Goal: Task Accomplishment & Management: Use online tool/utility

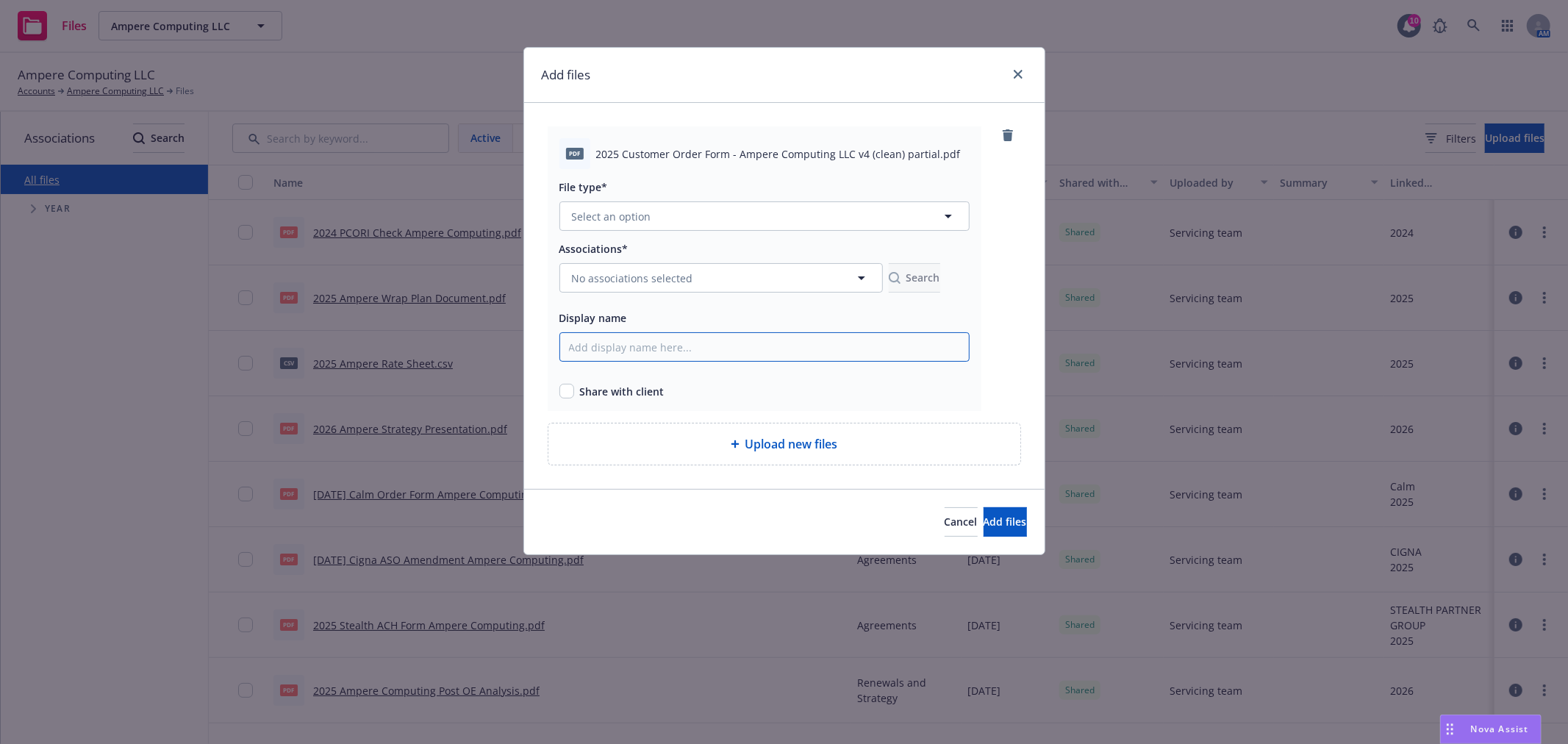
drag, startPoint x: 656, startPoint y: 350, endPoint x: 609, endPoint y: 371, distance: 51.5
click at [656, 350] on input "Display name" at bounding box center [765, 347] width 411 height 30
paste input "[DATE] PlanSource Customer Order Form Ampere Computing LLC"
type input "[DATE] PlanSource Customer Order Form Ampere Computing LLC"
click at [560, 393] on input "checkbox" at bounding box center [567, 391] width 15 height 15
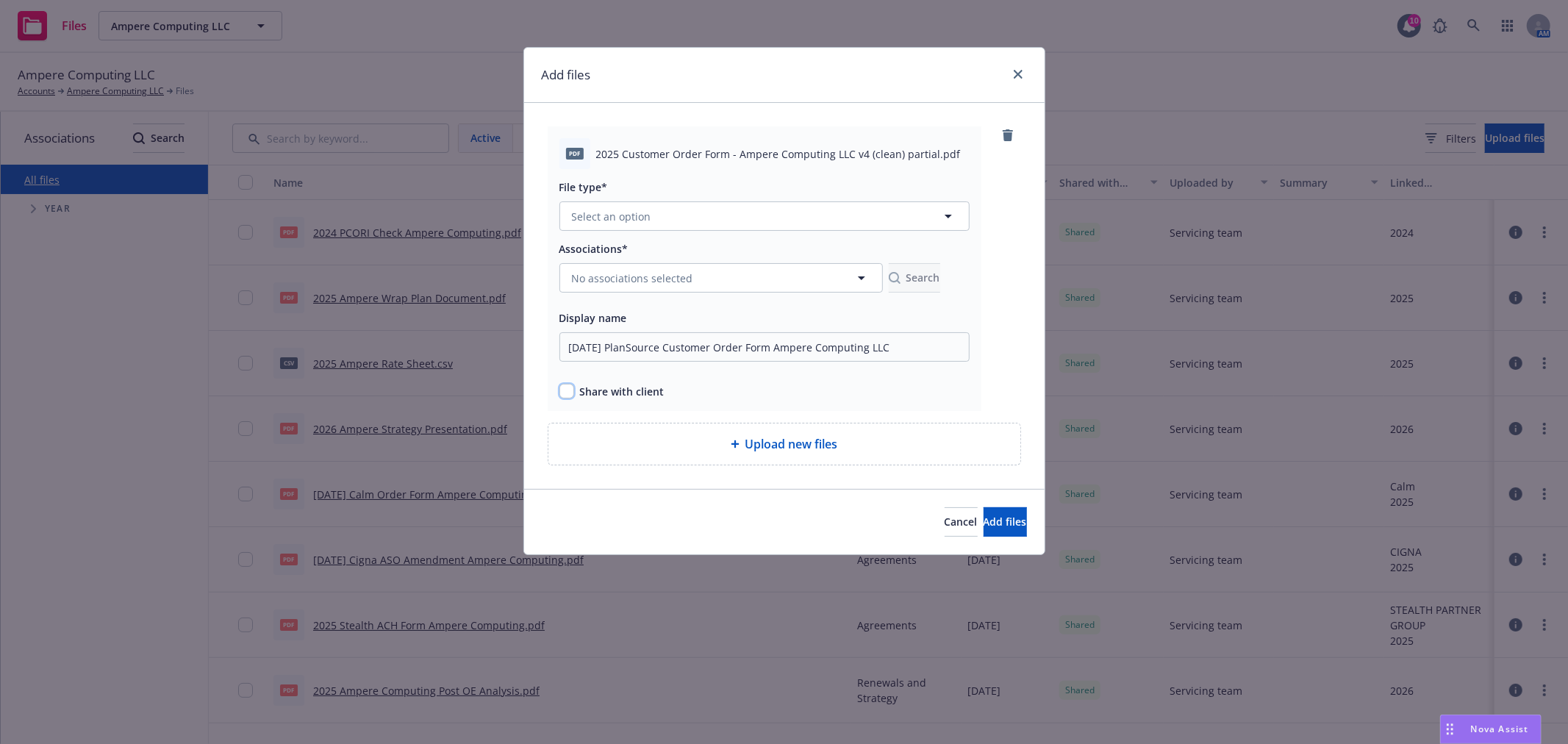
checkbox input "true"
click at [686, 283] on span "No associations selected" at bounding box center [632, 279] width 121 height 16
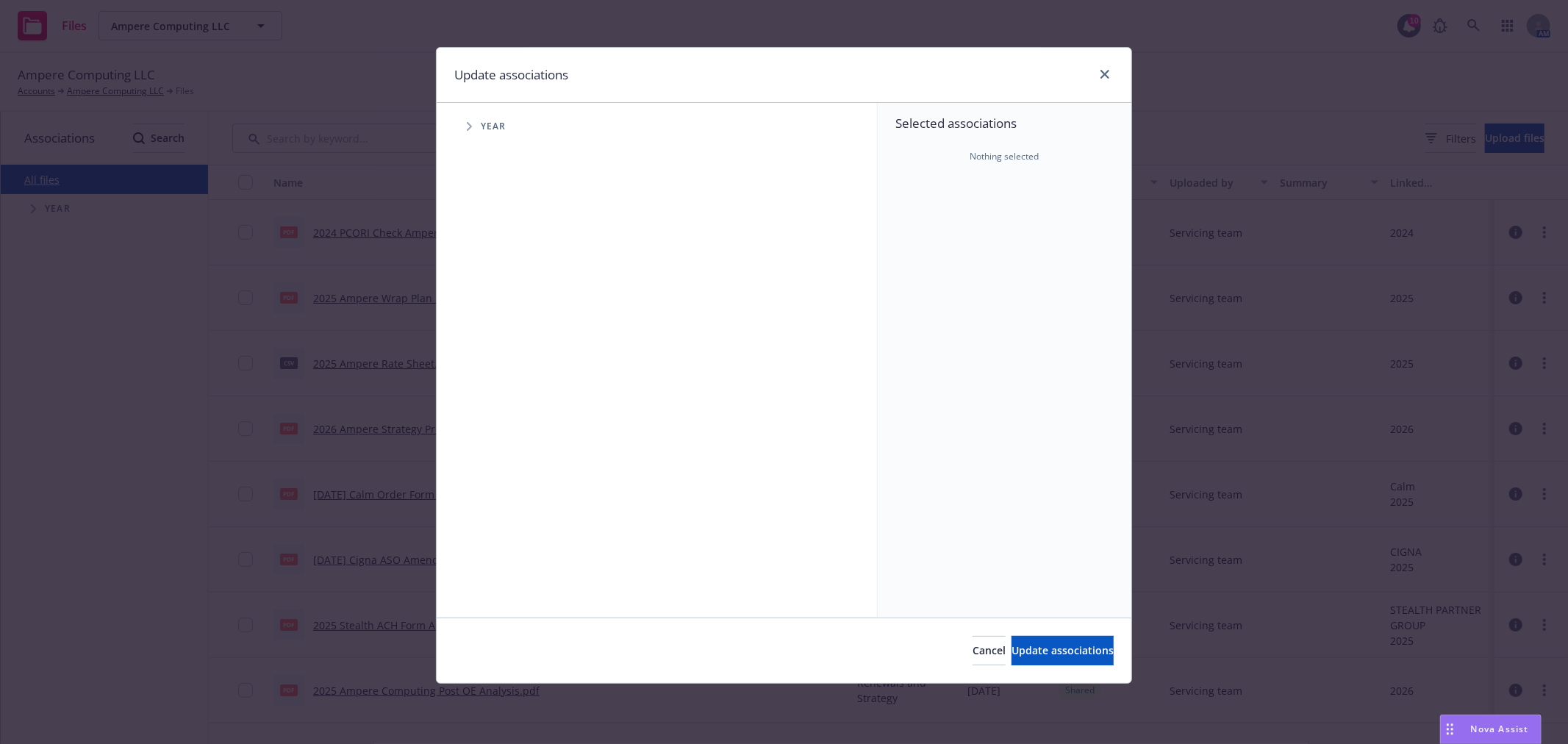
click at [464, 128] on span "Tree Example" at bounding box center [469, 126] width 24 height 24
click at [506, 337] on div "2025 Year" at bounding box center [521, 328] width 44 height 28
checkbox input "true"
click at [1048, 657] on span "Update associations" at bounding box center [1062, 651] width 102 height 14
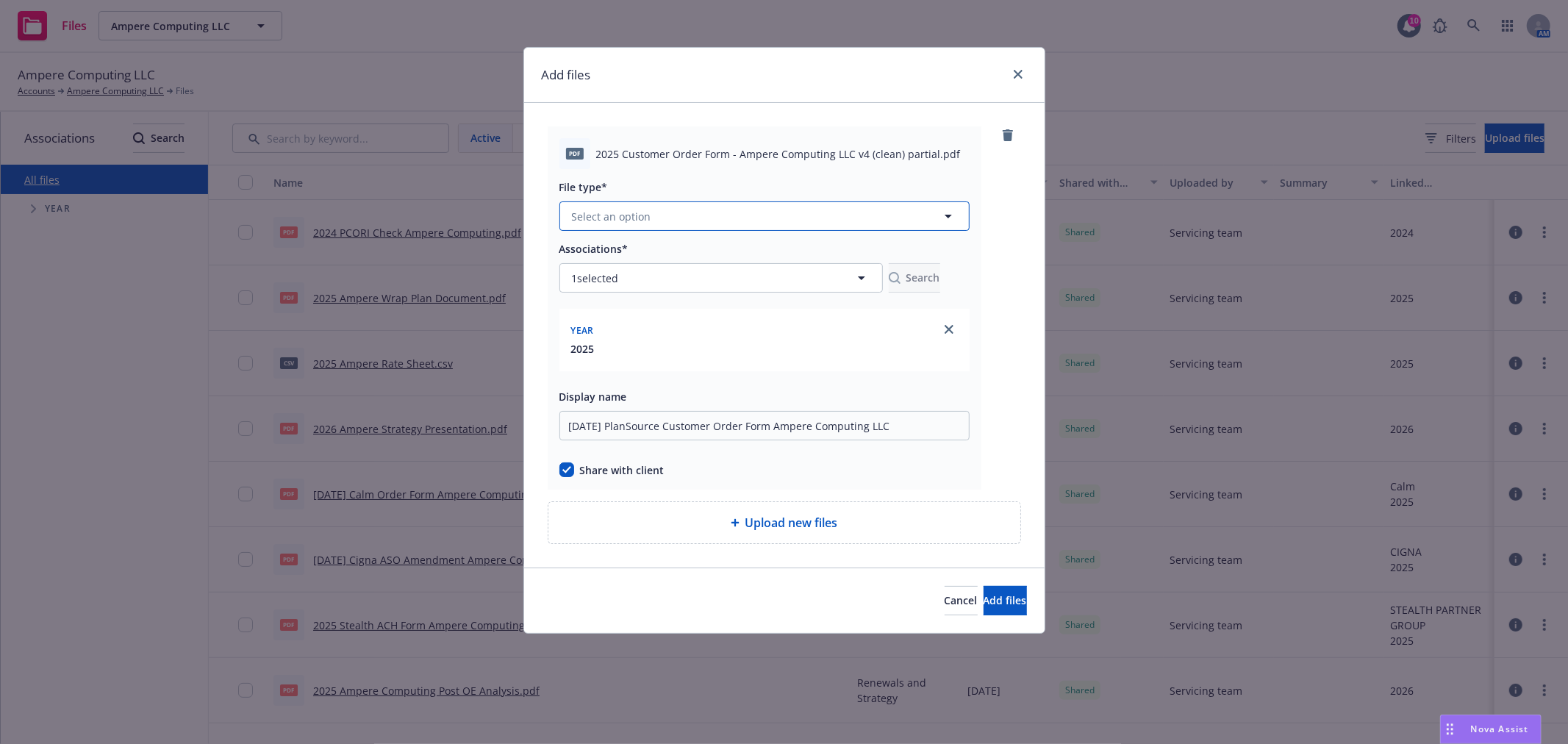
click at [746, 214] on button "Select an option" at bounding box center [765, 217] width 411 height 30
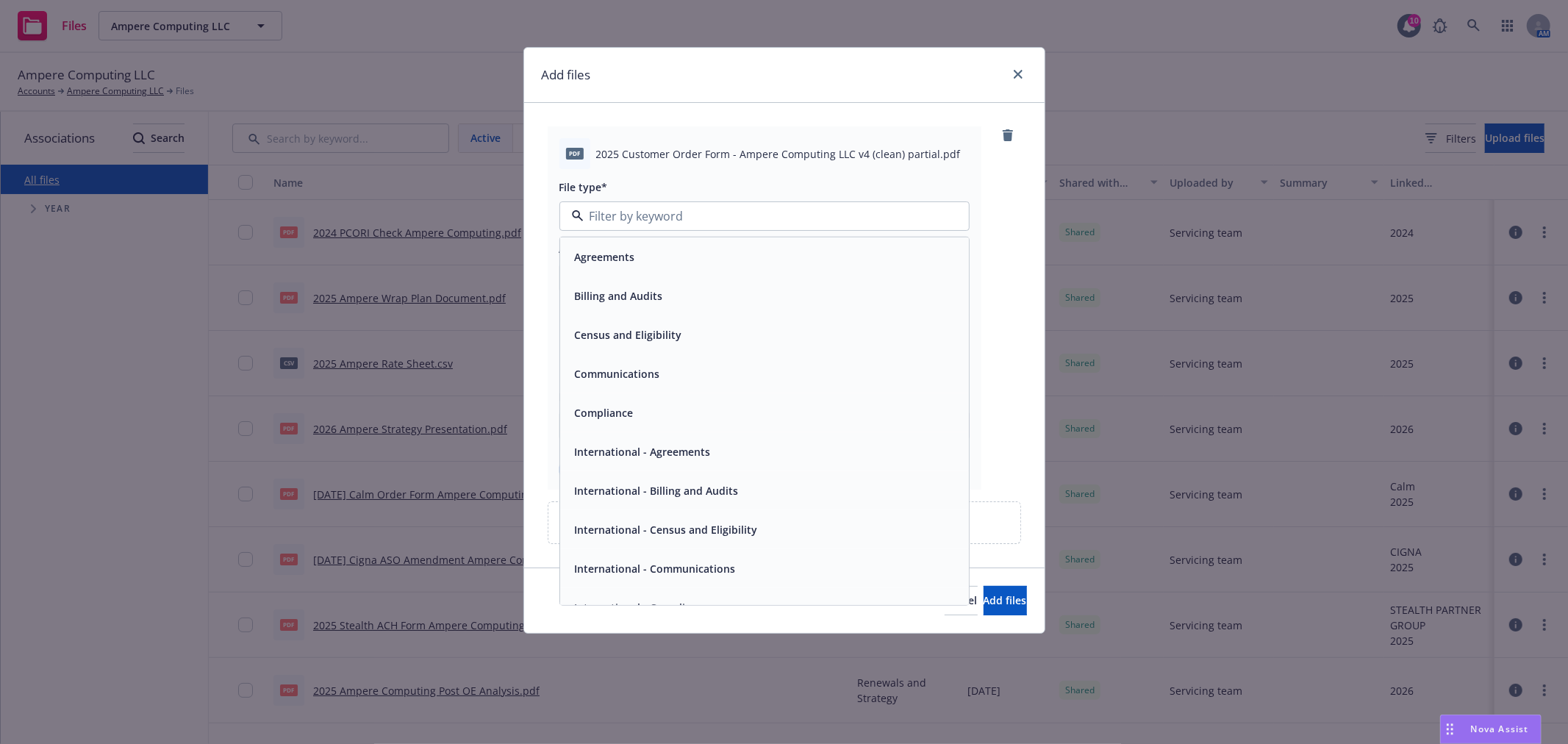
drag, startPoint x: 663, startPoint y: 263, endPoint x: 684, endPoint y: 269, distance: 21.8
click at [664, 262] on div "Agreements" at bounding box center [764, 257] width 391 height 21
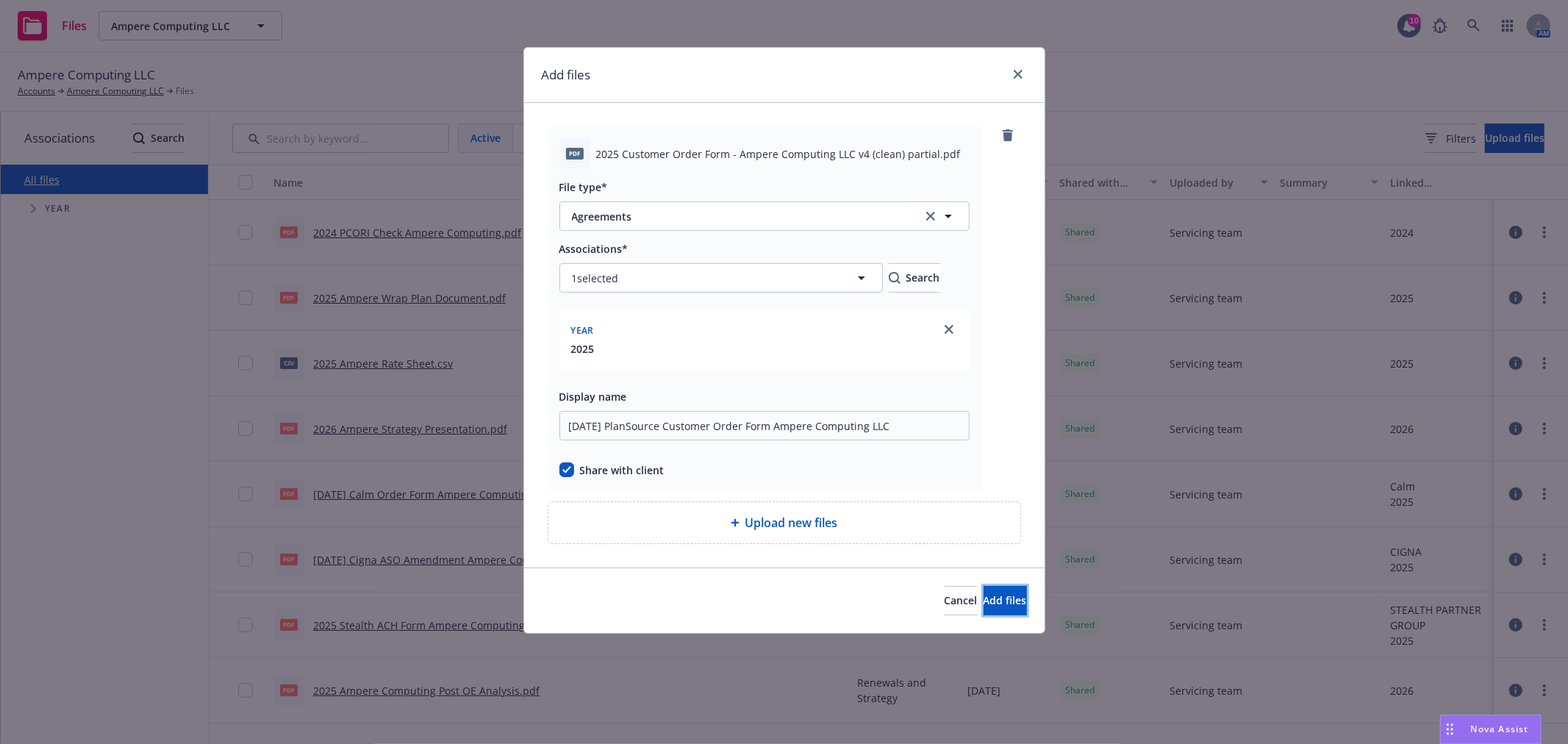
click at [994, 605] on span "Add files" at bounding box center [1005, 601] width 44 height 14
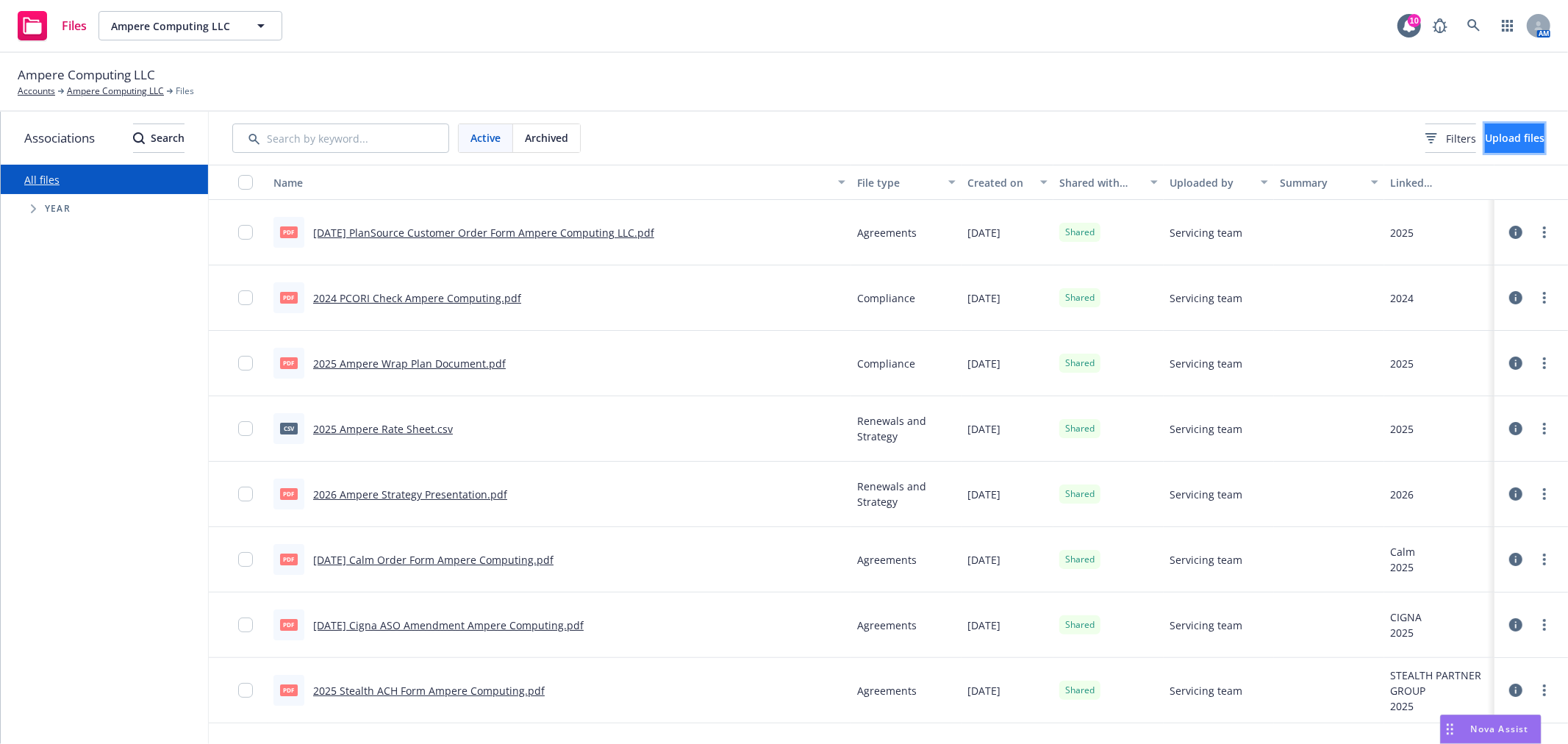
click at [1490, 139] on button "Upload files" at bounding box center [1515, 138] width 60 height 30
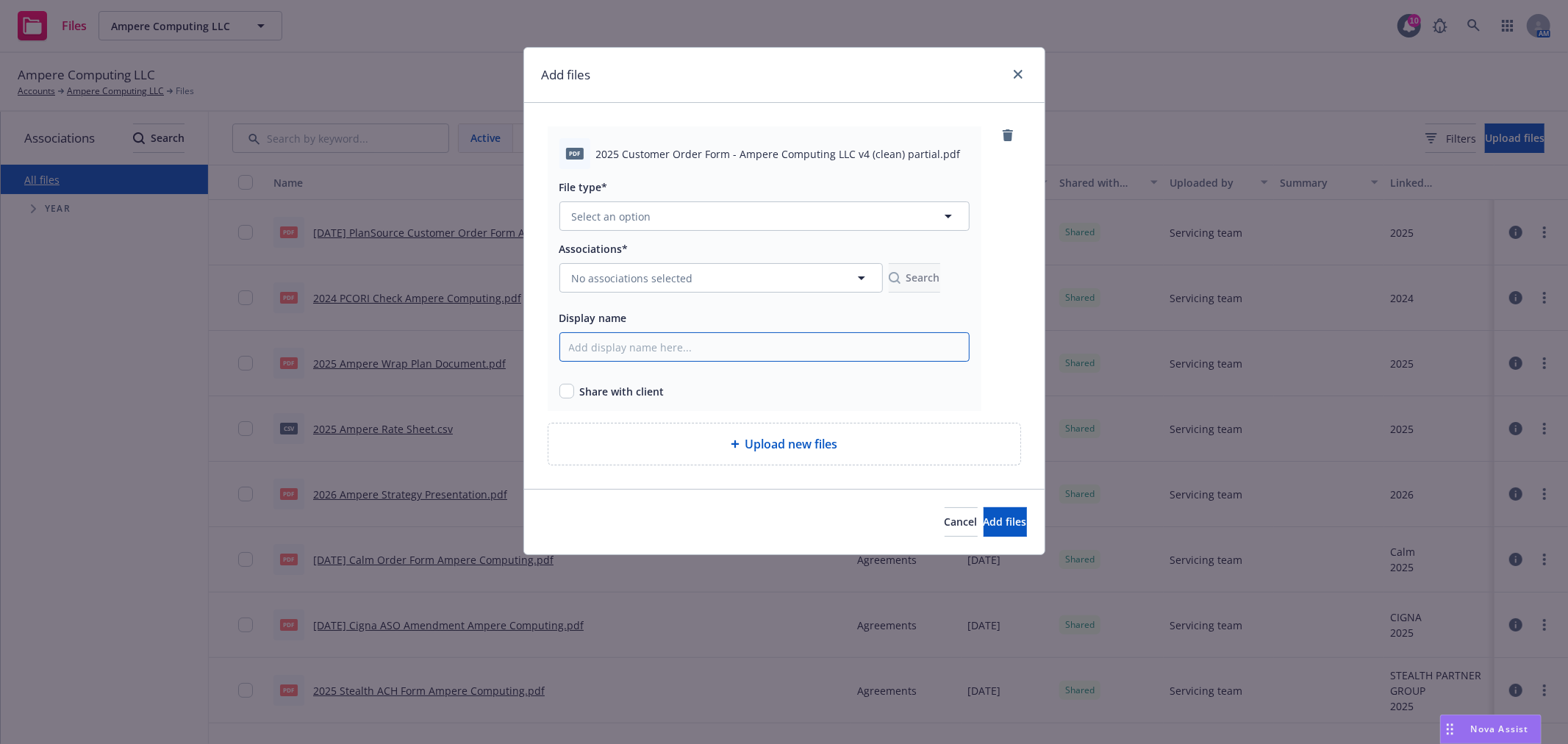
click at [684, 340] on input "Display name" at bounding box center [765, 347] width 411 height 30
paste input "[DATE] PlanSource Services Agreement (PSA) Ampere Computing LLC"
type input "[DATE] PlanSource Services Agreement (PSA) Ampere Computing LLC"
click at [560, 380] on div "Share with client" at bounding box center [765, 388] width 411 height 21
click at [567, 388] on input "checkbox" at bounding box center [567, 391] width 15 height 15
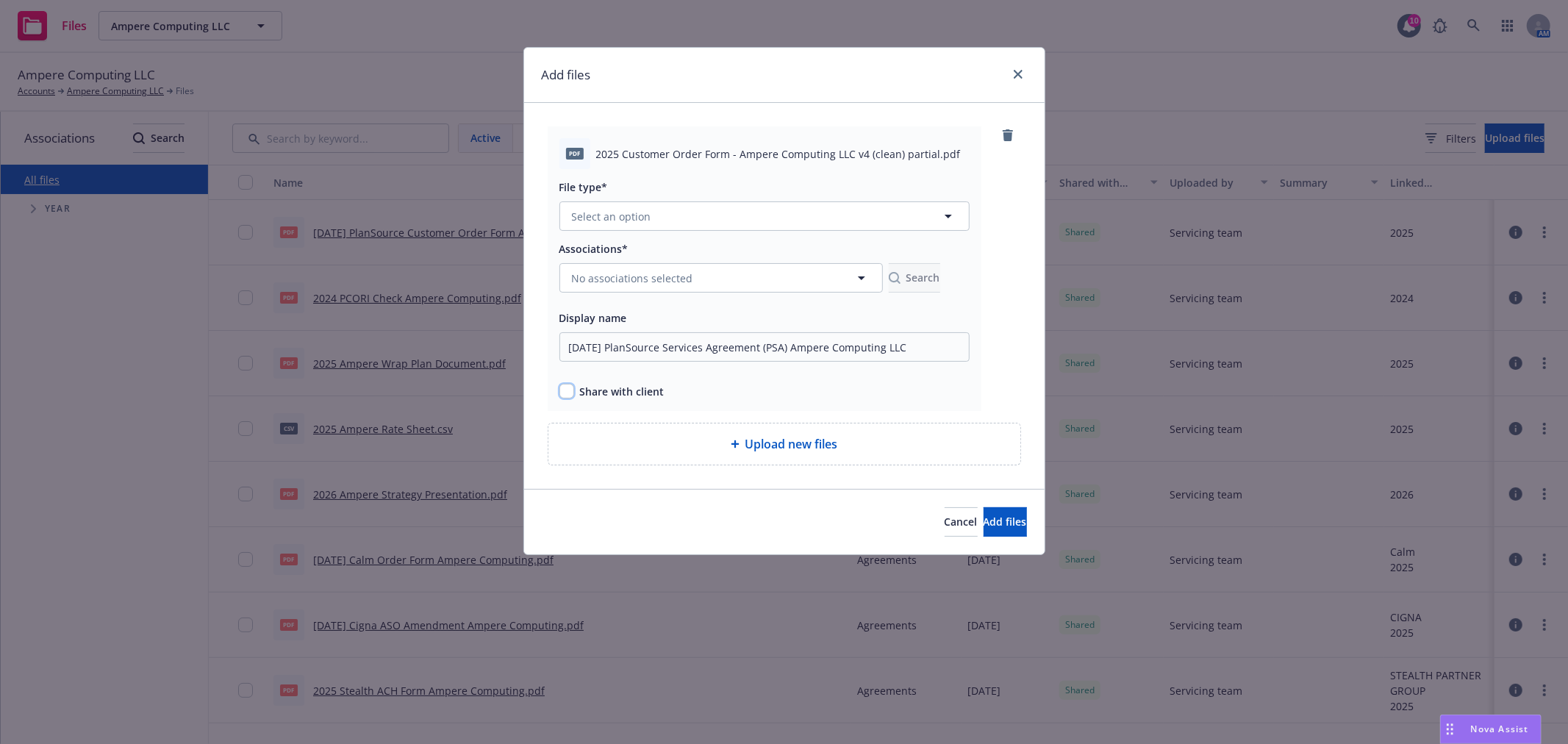
checkbox input "true"
click at [744, 267] on button "No associations selected" at bounding box center [721, 279] width 323 height 30
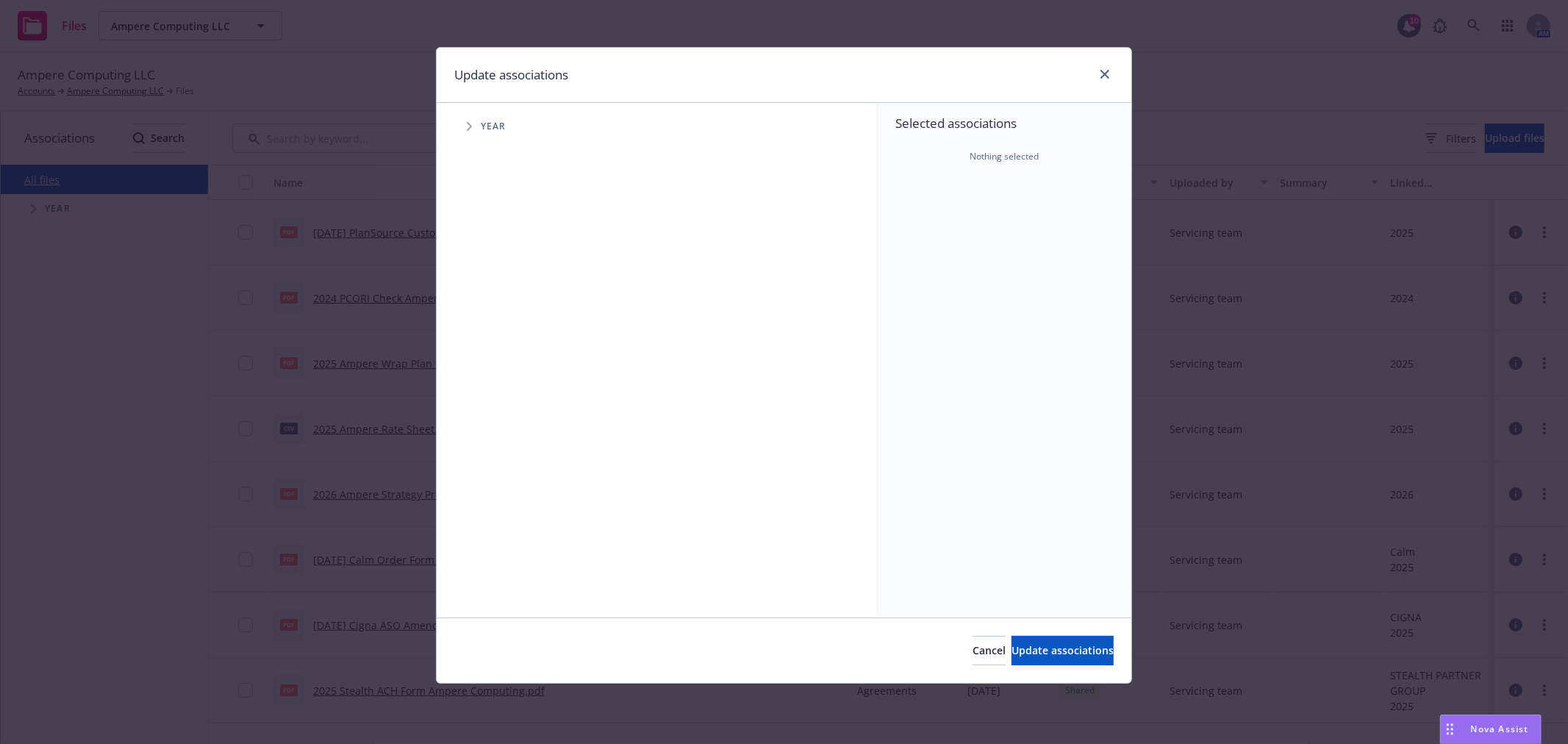
click at [467, 128] on span "Tree Example" at bounding box center [469, 126] width 24 height 24
click at [510, 327] on input "Tree Example" at bounding box center [506, 327] width 15 height 15
checkbox input "true"
drag, startPoint x: 1035, startPoint y: 649, endPoint x: 936, endPoint y: 574, distance: 124.2
click at [1034, 648] on span "Update associations" at bounding box center [1062, 651] width 102 height 14
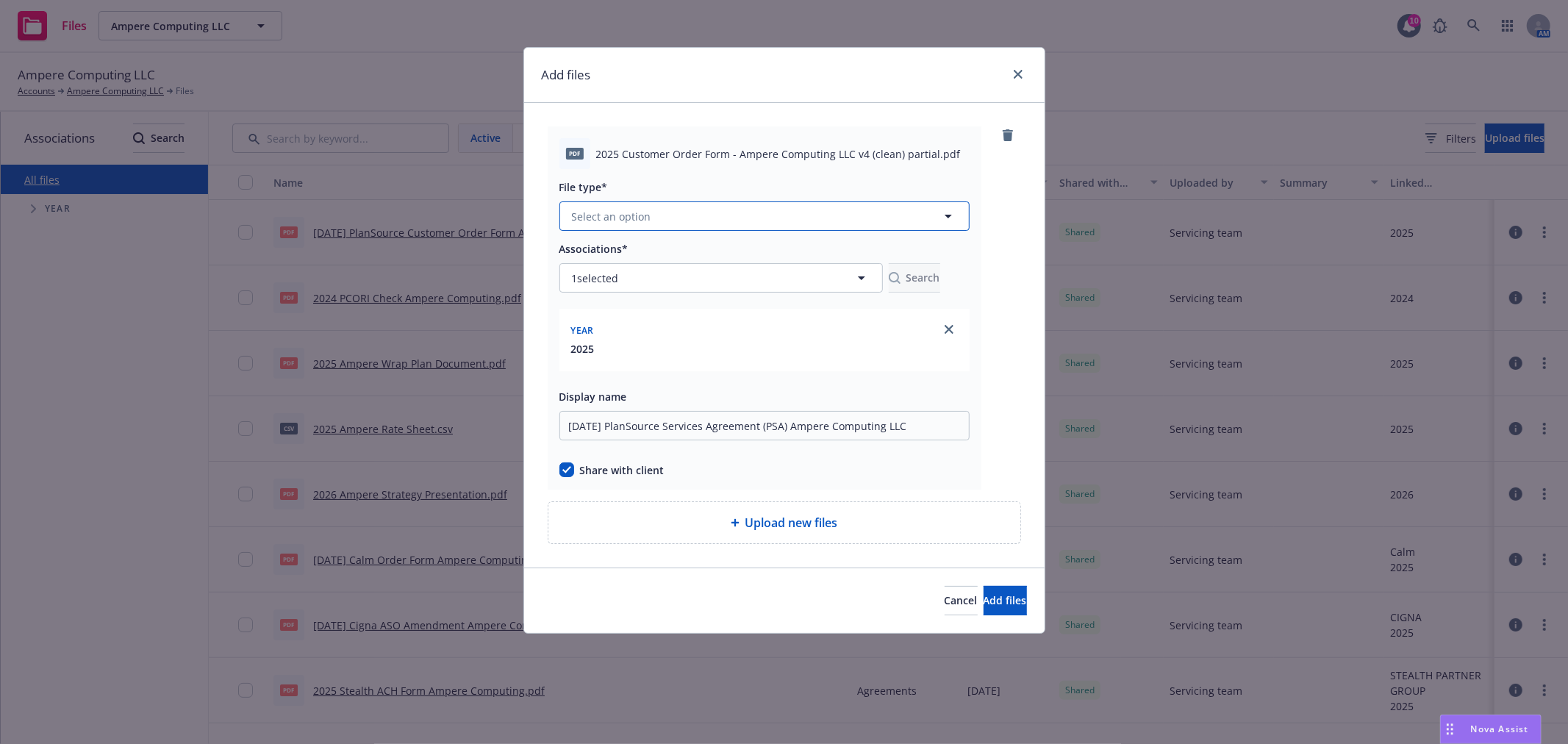
click at [783, 227] on button "Select an option" at bounding box center [765, 217] width 411 height 30
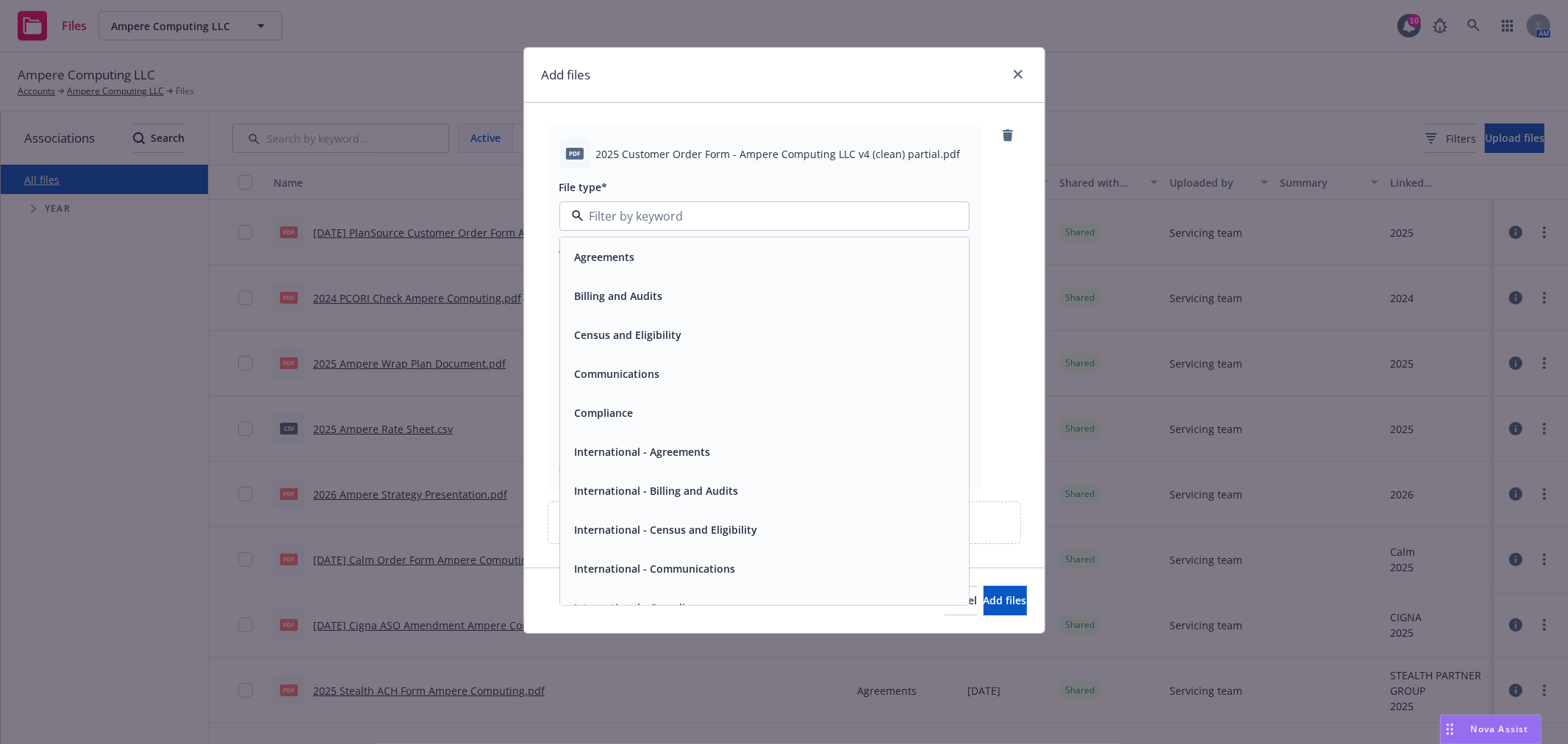
click at [653, 268] on div "Agreements" at bounding box center [764, 257] width 391 height 21
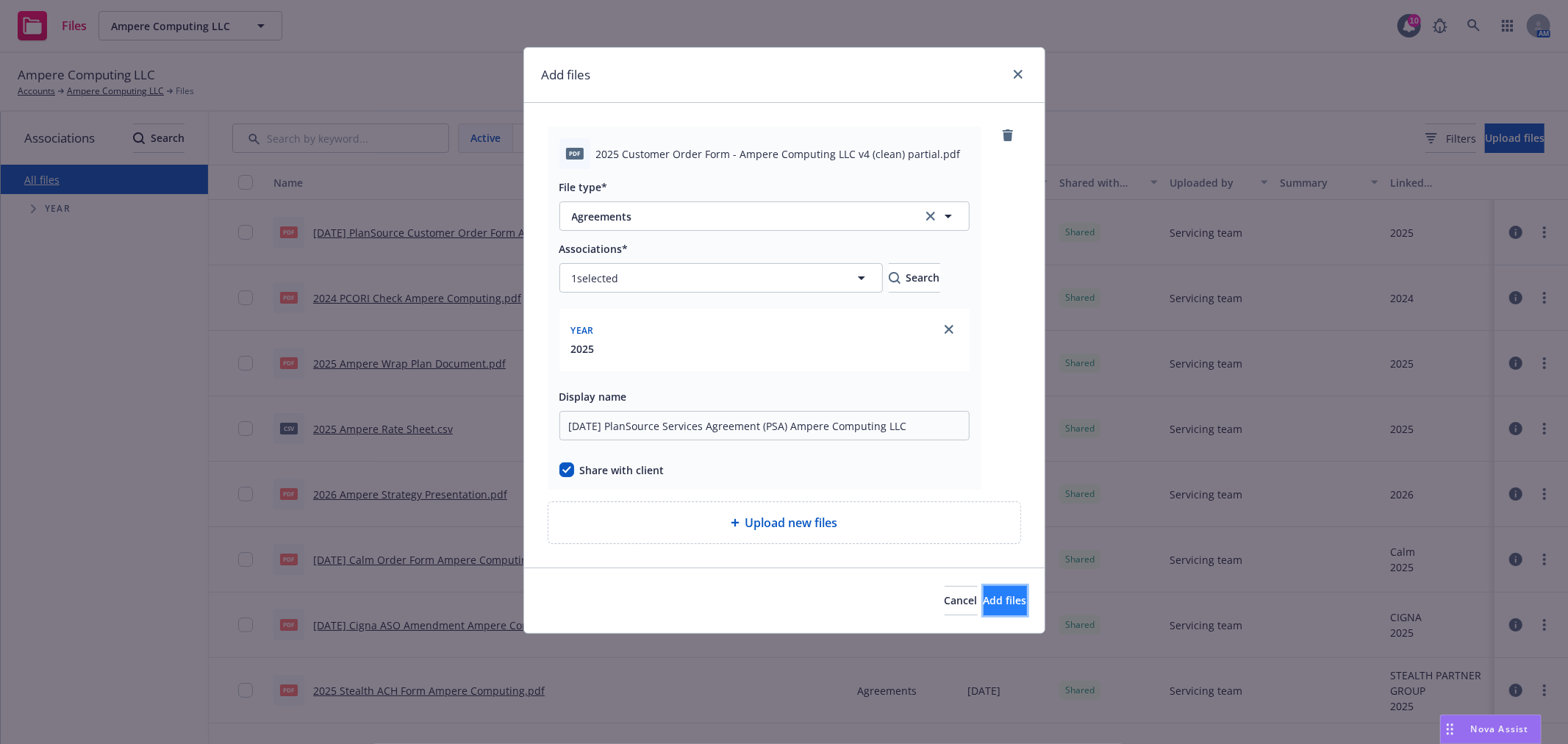
click at [1007, 599] on button "Add files" at bounding box center [1005, 601] width 44 height 30
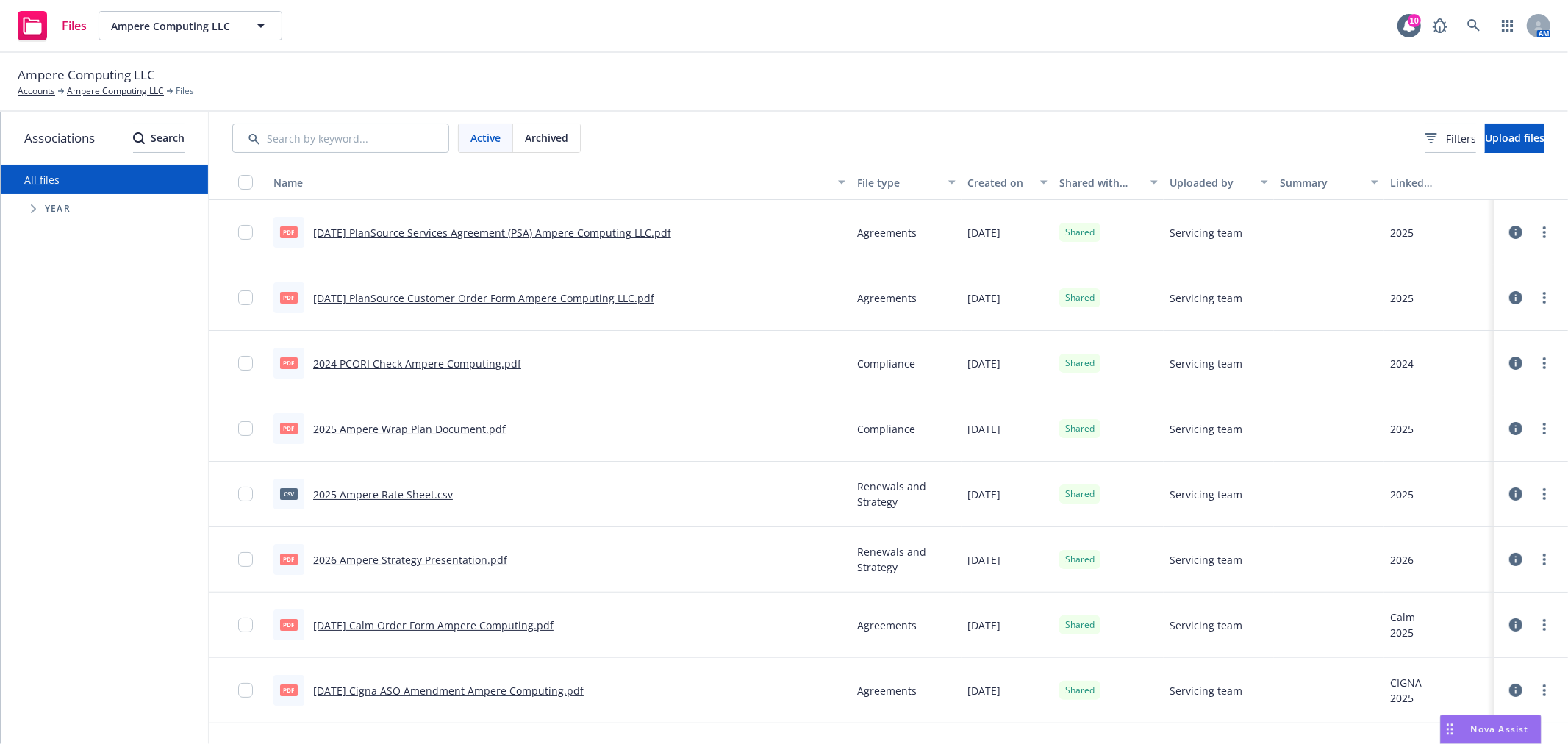
click at [1481, 724] on span "Nova Assist" at bounding box center [1500, 729] width 58 height 13
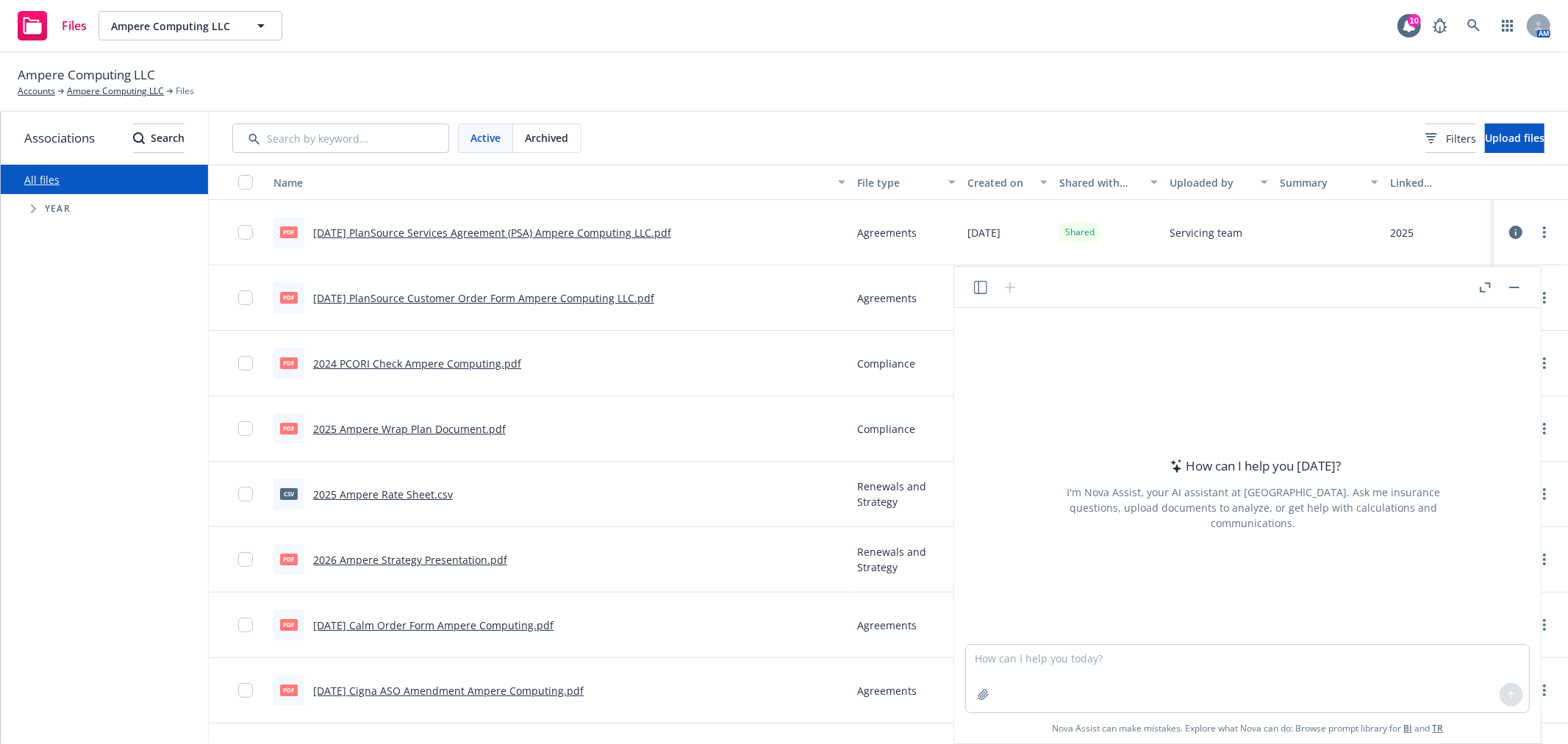
drag, startPoint x: 972, startPoint y: 285, endPoint x: 991, endPoint y: 328, distance: 47.0
click at [972, 285] on button "button" at bounding box center [981, 287] width 18 height 18
click at [859, 451] on div "New chat Chat History Current account All accounts" at bounding box center [866, 529] width 176 height 430
drag, startPoint x: 963, startPoint y: 591, endPoint x: 1181, endPoint y: 580, distance: 218.3
click at [966, 587] on div "How can I help you [DATE]? I'm Nova Assist, your AI assistant at Newfront. Ask …" at bounding box center [1248, 476] width 575 height 336
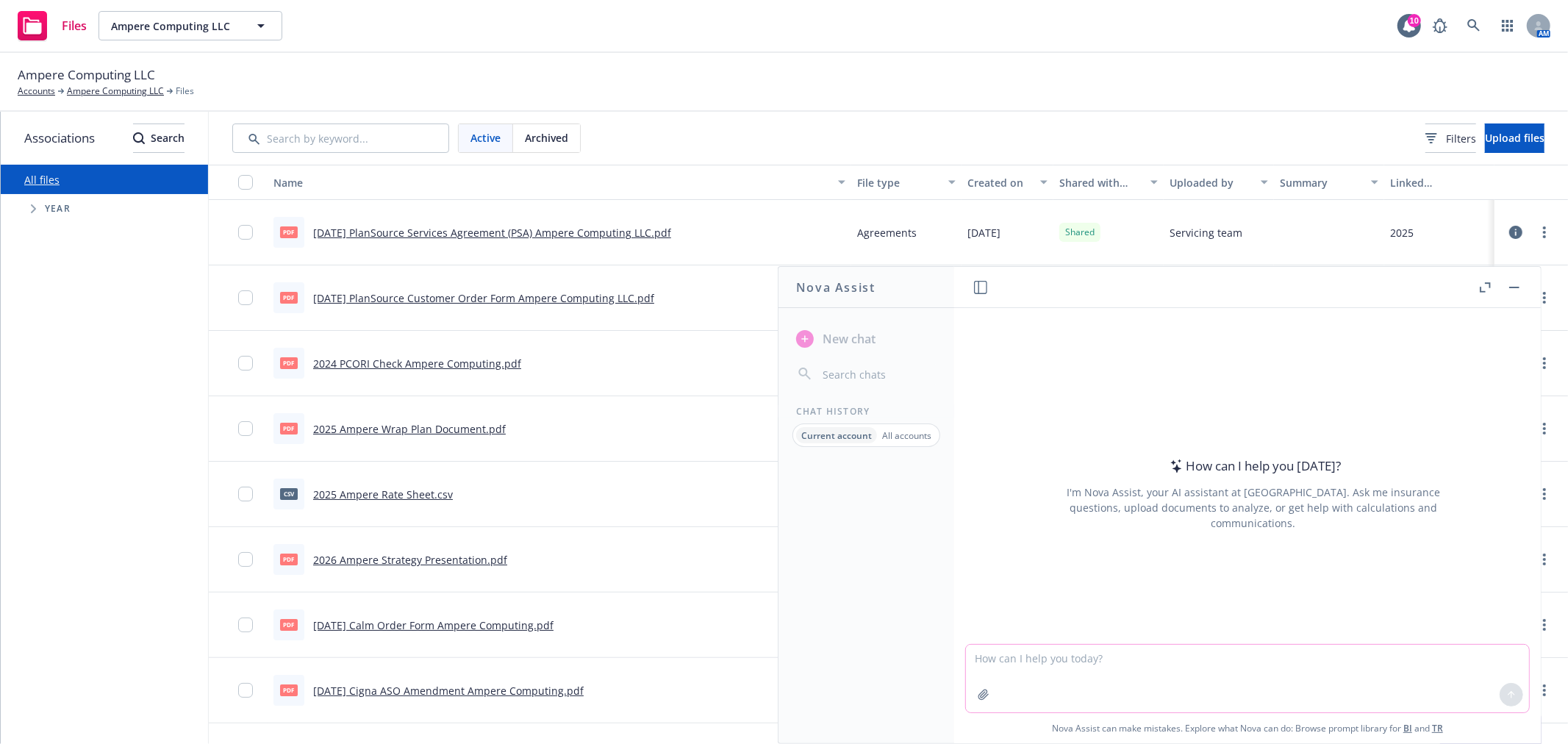
click at [1268, 701] on textarea at bounding box center [1248, 678] width 563 height 68
type textarea "a"
paste textarea "Hi [PERSON_NAME], [PERSON_NAME] has informed us that they can do an in-person m…"
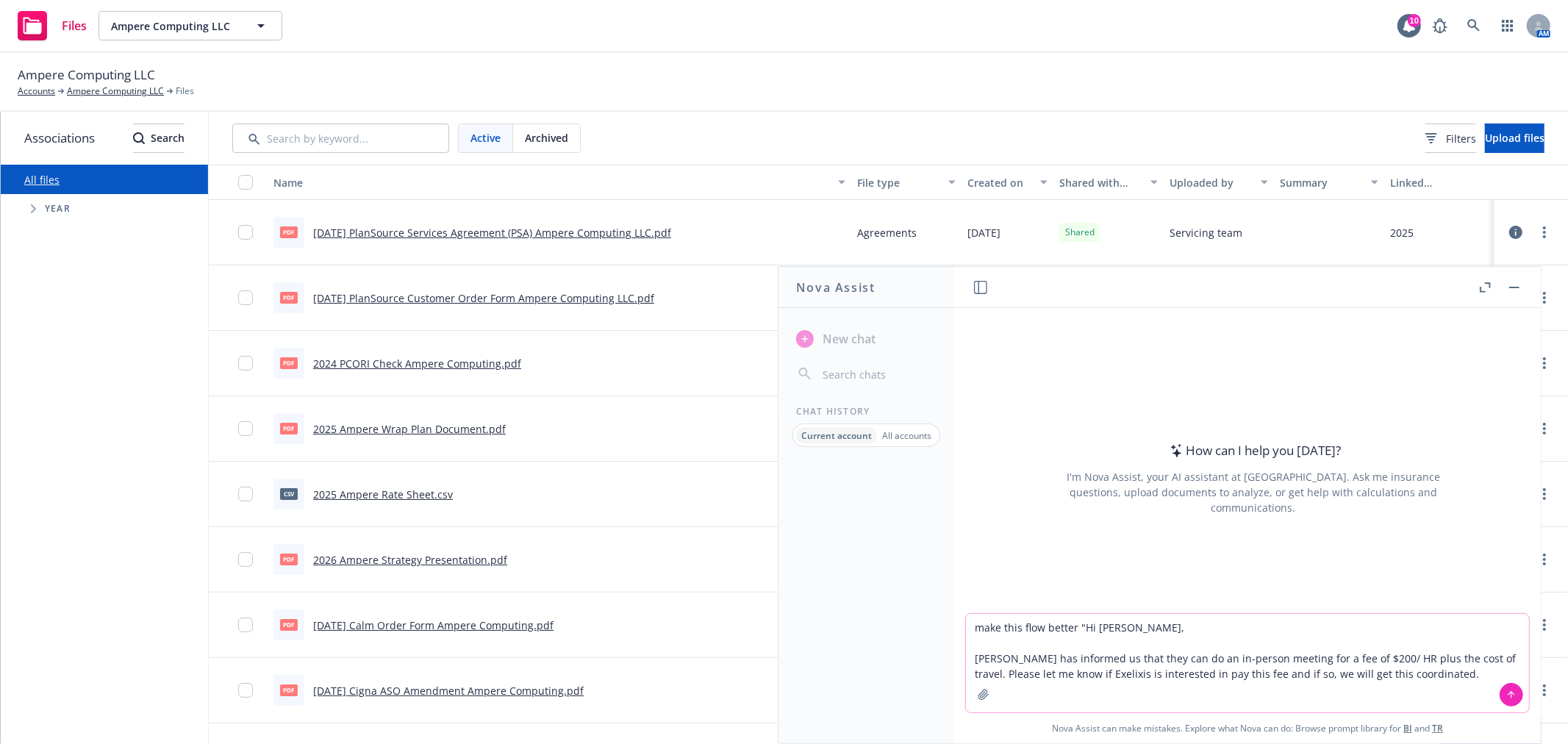
type textarea "make this flow better "Hi [PERSON_NAME], [PERSON_NAME] has informed us that the…"
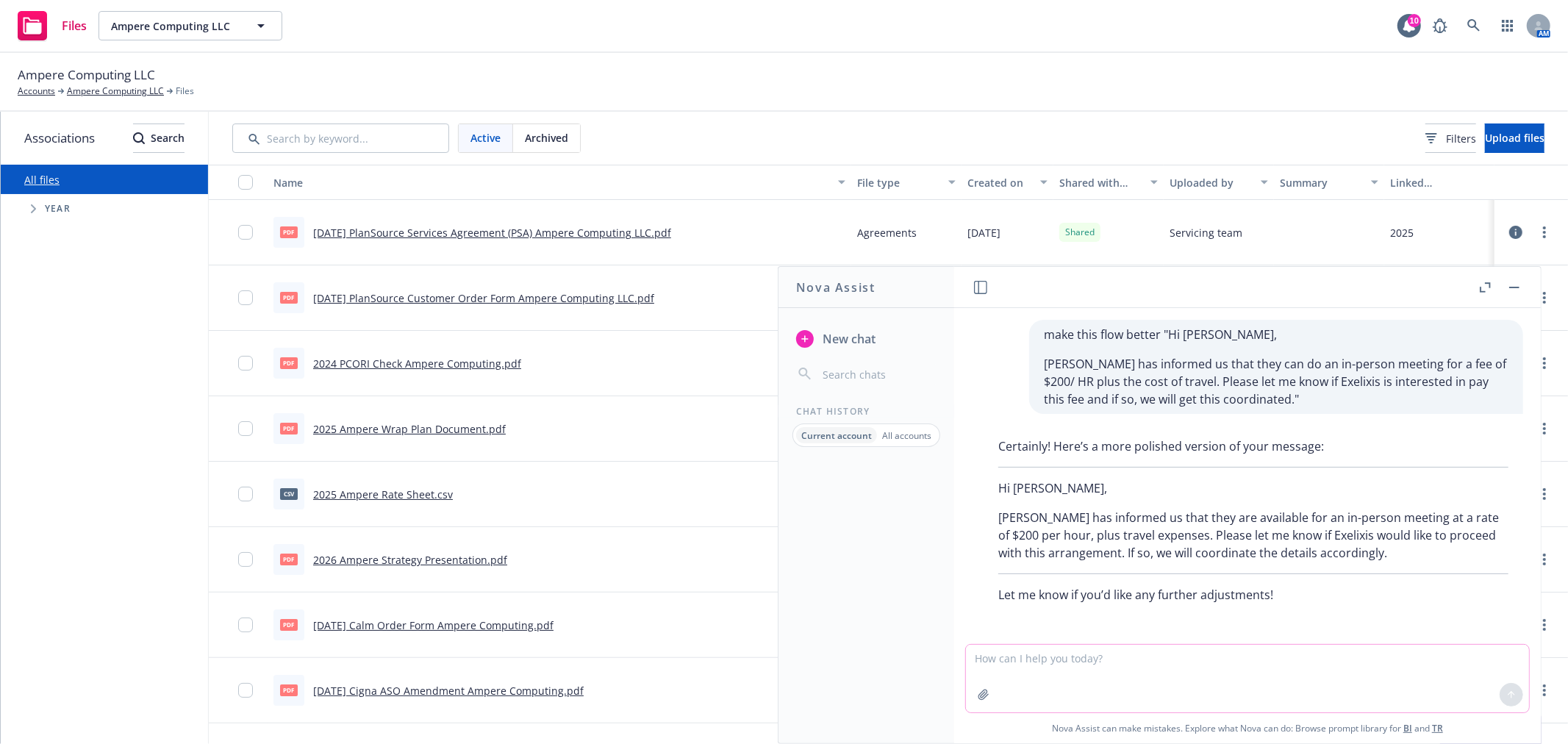
scroll to position [1, 0]
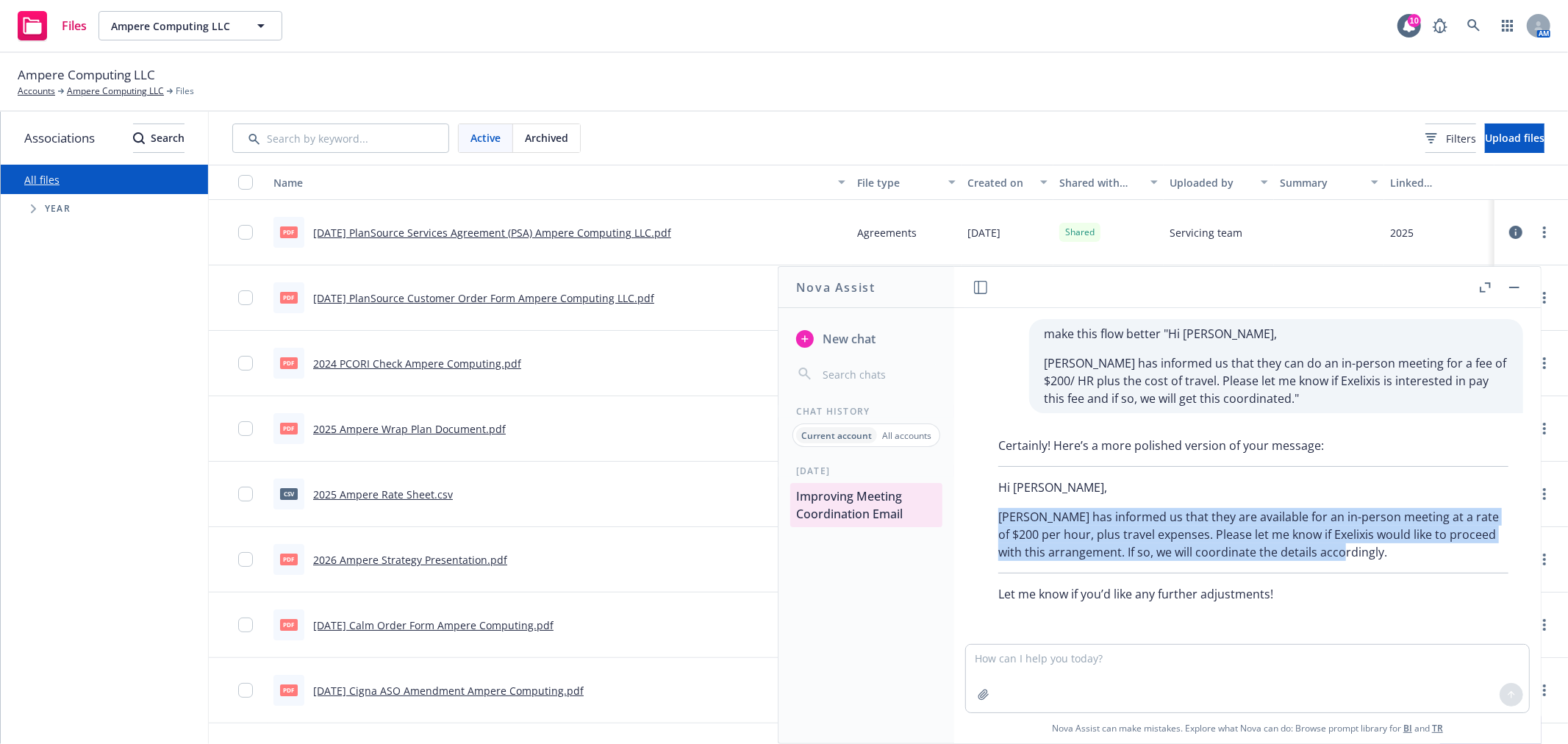
drag, startPoint x: 997, startPoint y: 516, endPoint x: 1393, endPoint y: 563, distance: 398.8
click at [1393, 563] on div "Certainly! Here’s a more polished version of your message: Hi [PERSON_NAME], [P…" at bounding box center [1253, 519] width 540 height 178
copy p "[PERSON_NAME] has informed us that they are available for an in-person meeting …"
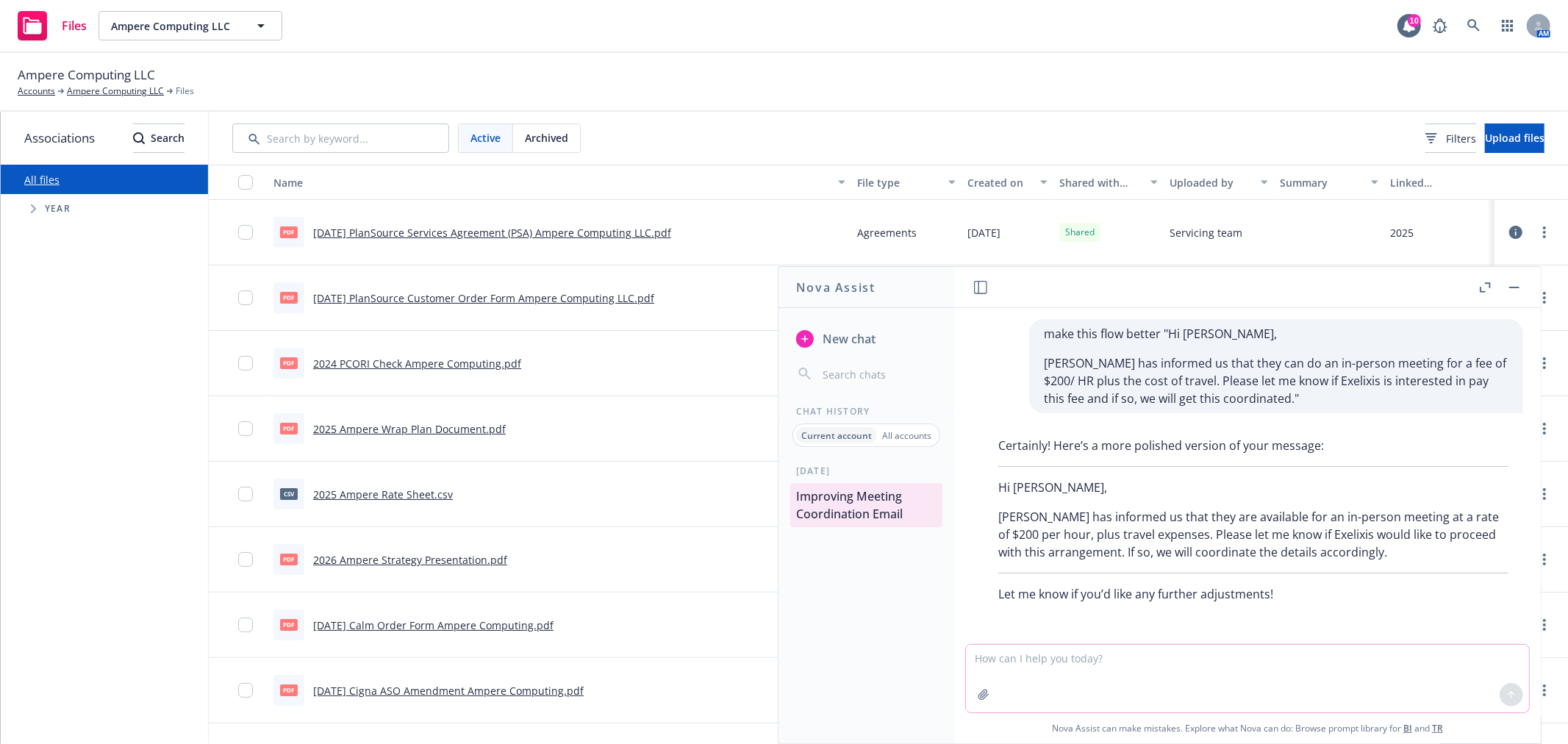
click at [1183, 688] on textarea at bounding box center [1248, 678] width 563 height 68
type textarea "can you make sure it is clear that exelixis would pay the fee"
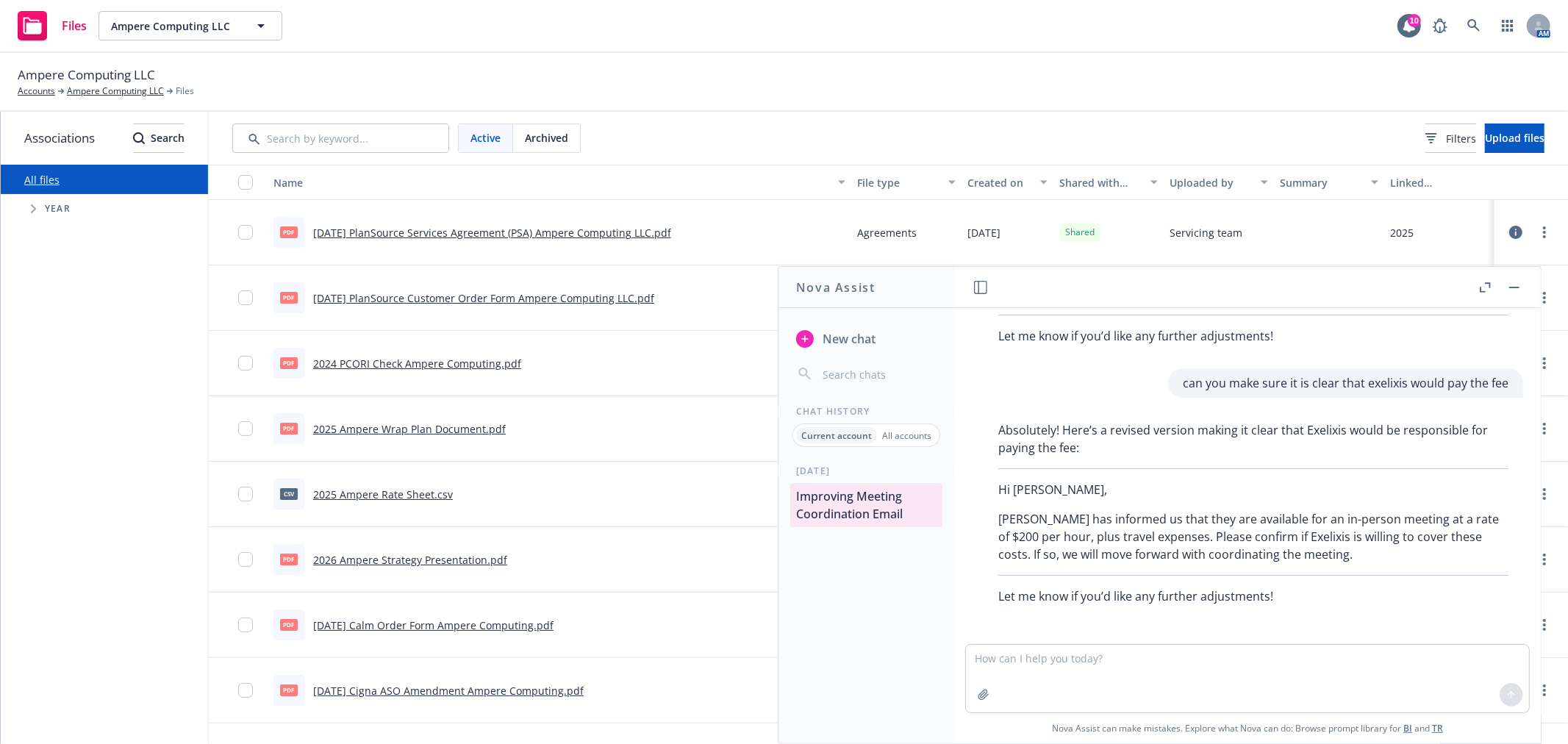
scroll to position [261, 0]
click at [1308, 556] on p "[PERSON_NAME] has informed us that they are available for an in-person meeting …" at bounding box center [1253, 534] width 510 height 53
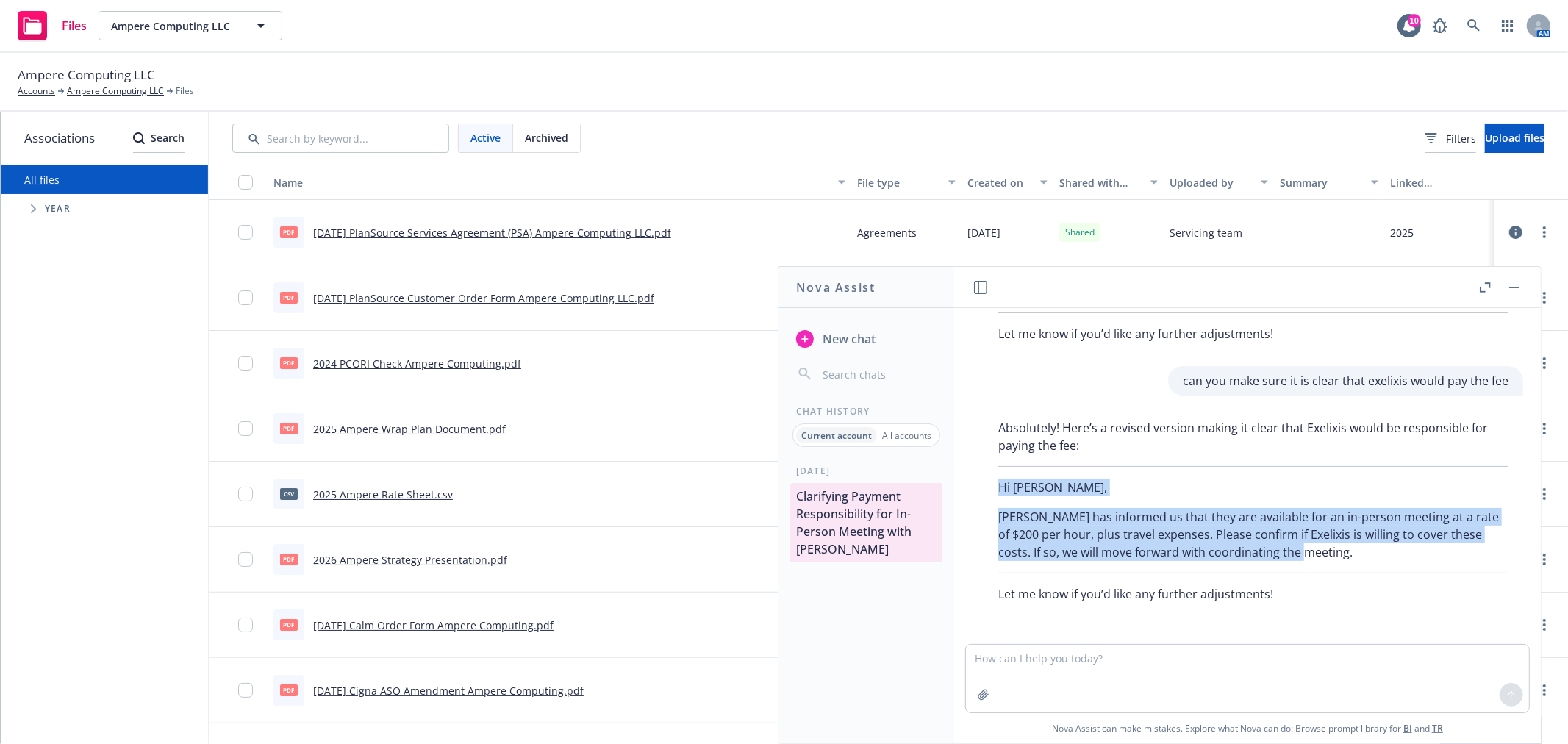
drag, startPoint x: 1319, startPoint y: 546, endPoint x: 977, endPoint y: 482, distance: 347.9
click at [977, 482] on div "Absolutely! Here’s a revised version making it clear that Exelixis would be res…" at bounding box center [1254, 511] width 563 height 196
copy div "Hi [PERSON_NAME], [PERSON_NAME] has informed us that they are available for an …"
